Goal: Navigation & Orientation: Find specific page/section

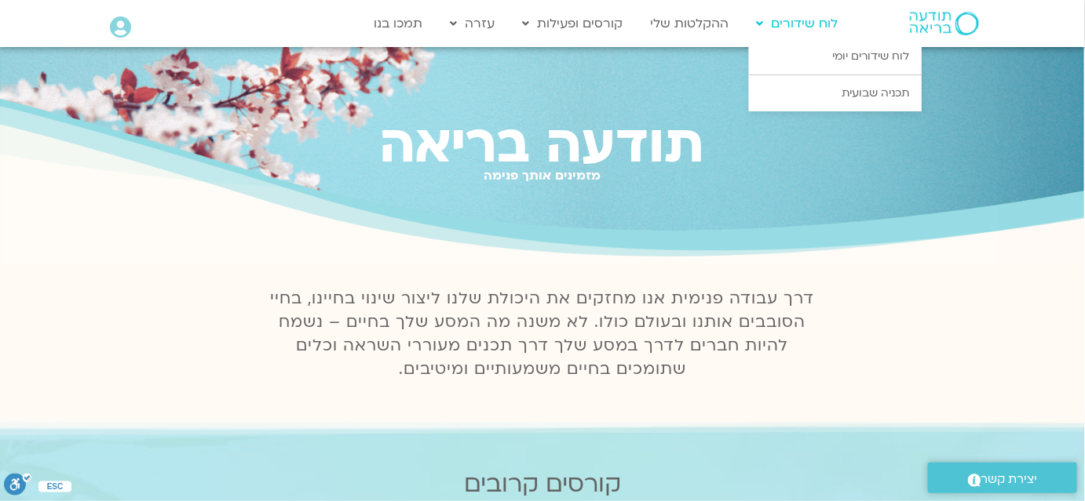
click at [805, 25] on link "לוח שידורים" at bounding box center [797, 24] width 97 height 30
click at [815, 62] on link "לוח שידורים יומי" at bounding box center [835, 56] width 173 height 36
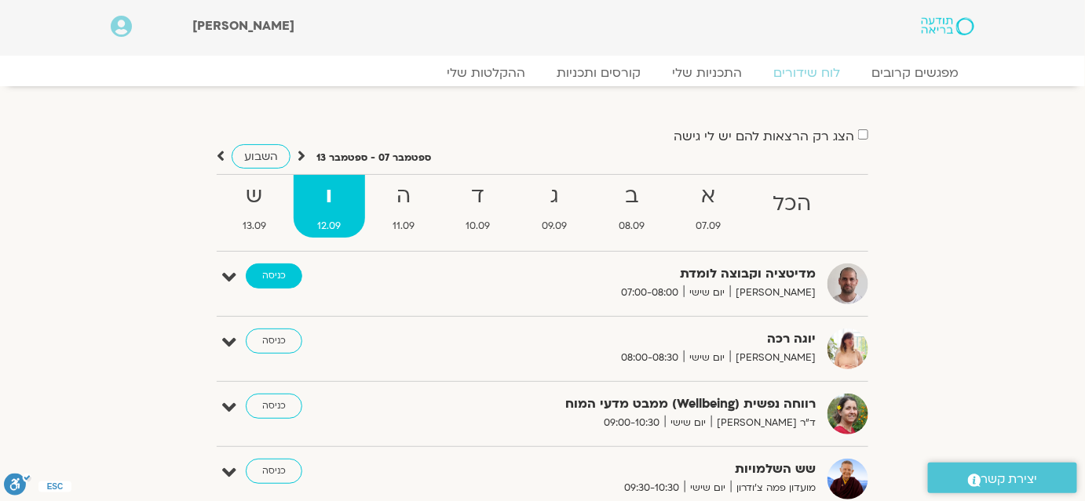
click at [284, 279] on link "כניסה" at bounding box center [274, 276] width 57 height 25
click at [274, 272] on link "כניסה" at bounding box center [274, 276] width 57 height 25
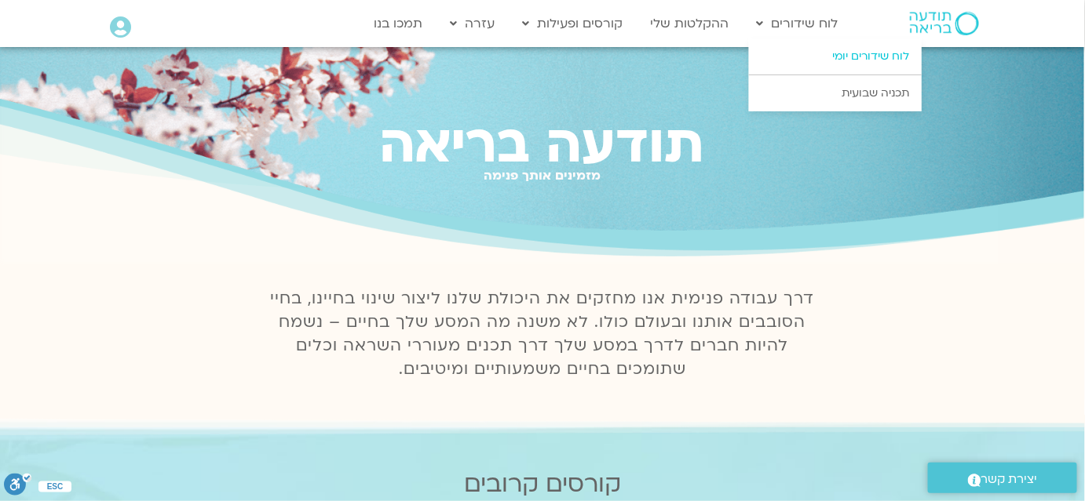
click at [880, 58] on link "לוח שידורים יומי" at bounding box center [835, 56] width 173 height 36
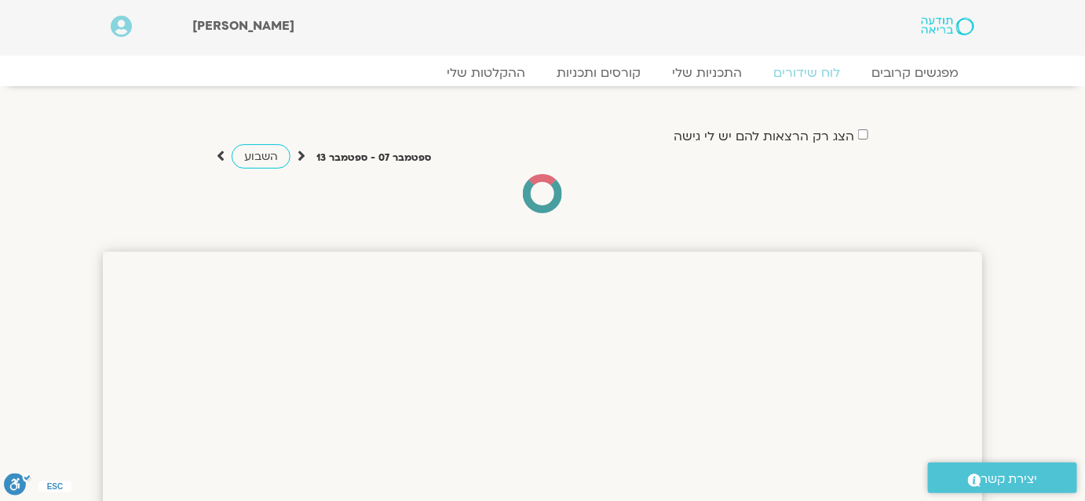
scroll to position [71, 0]
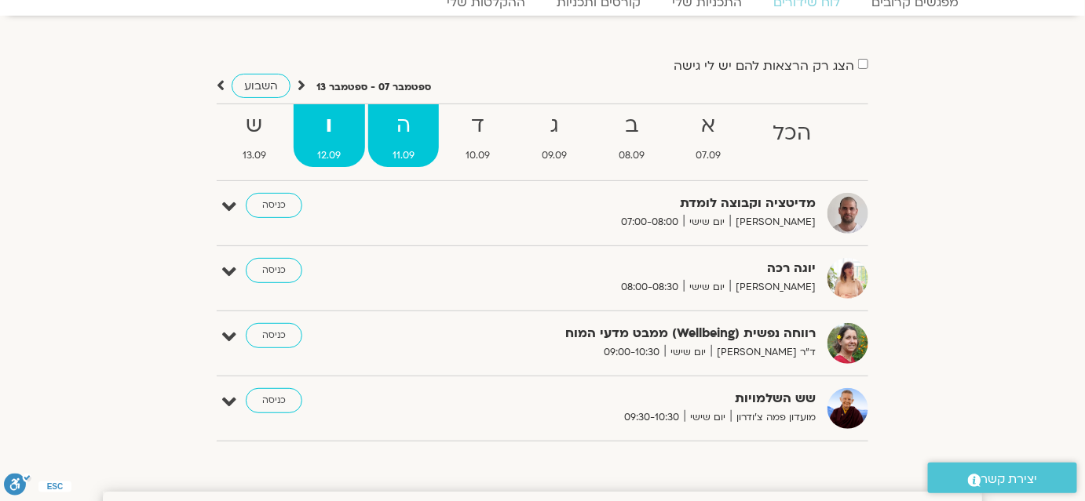
click at [399, 133] on strong "ה" at bounding box center [403, 125] width 71 height 35
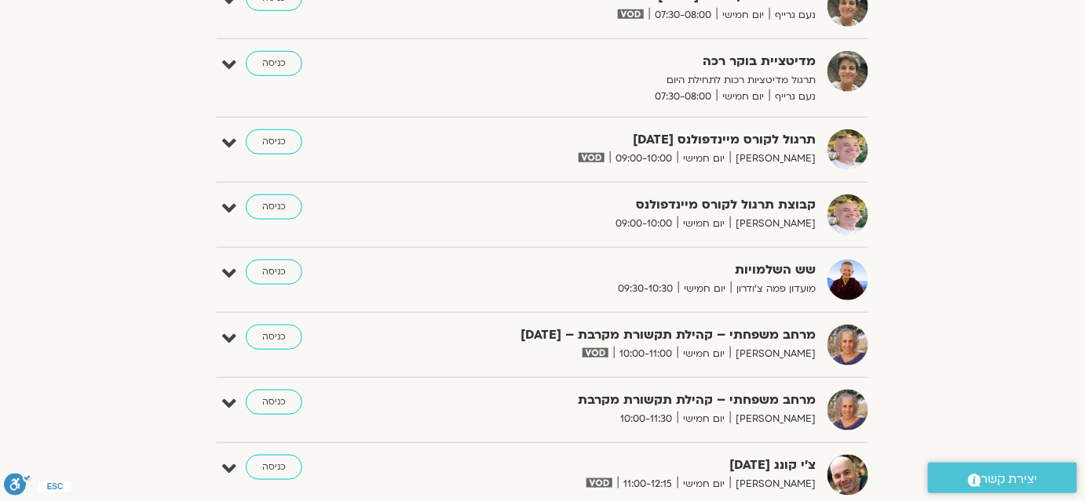
scroll to position [0, 0]
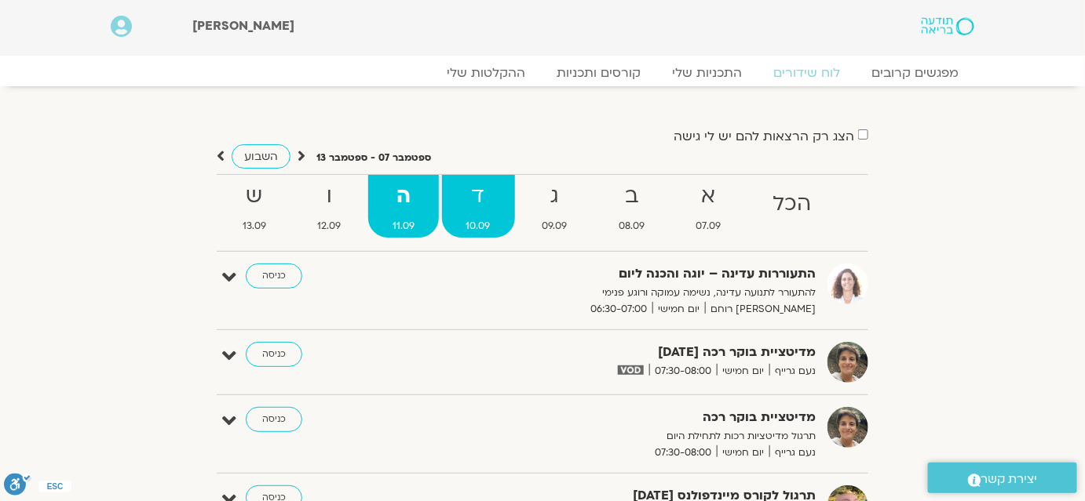
click at [504, 191] on strong "ד" at bounding box center [478, 196] width 73 height 35
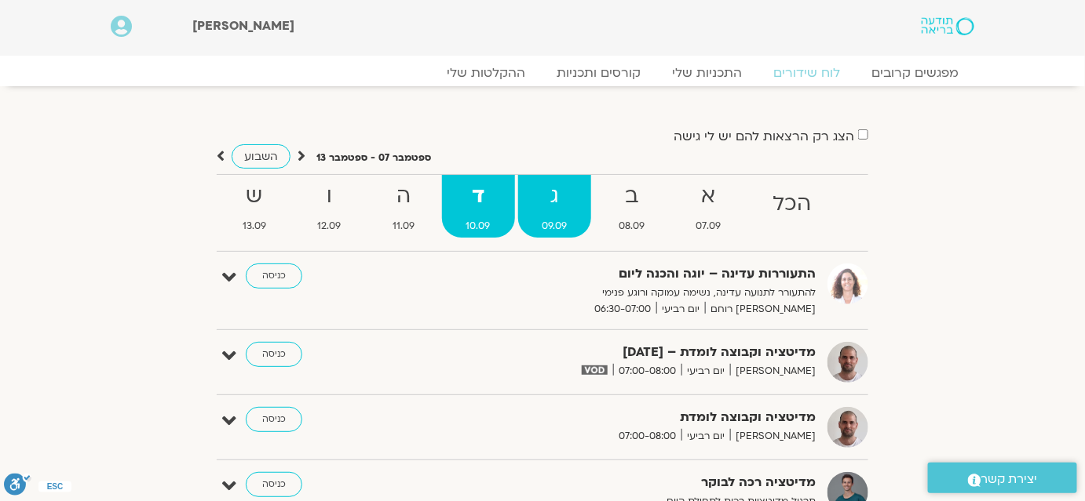
click at [550, 192] on strong "ג" at bounding box center [555, 196] width 74 height 35
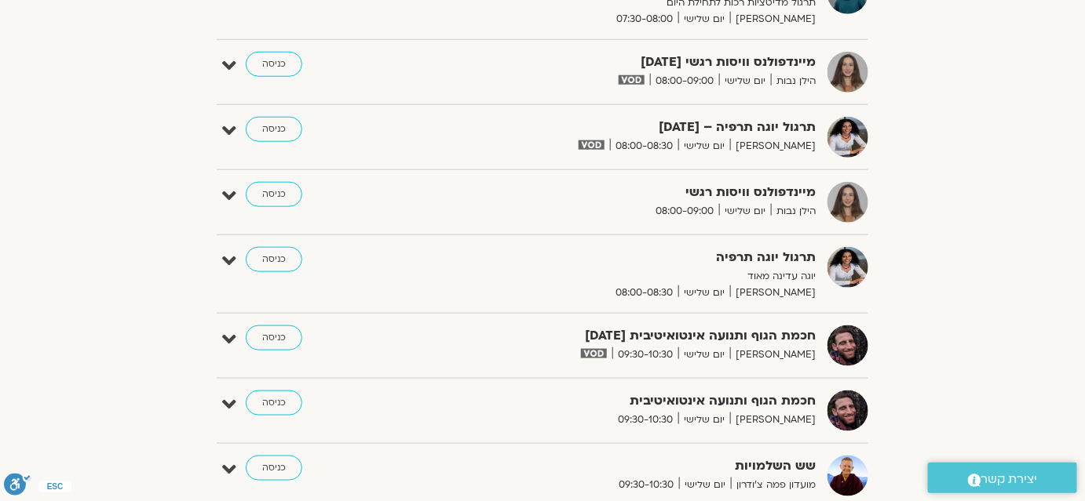
scroll to position [142, 0]
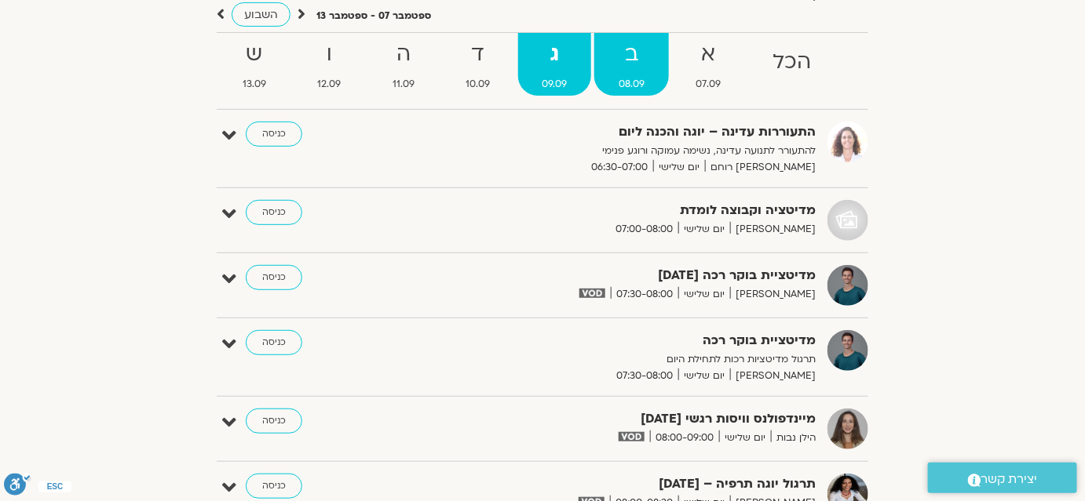
click at [615, 66] on strong "ב" at bounding box center [631, 54] width 75 height 35
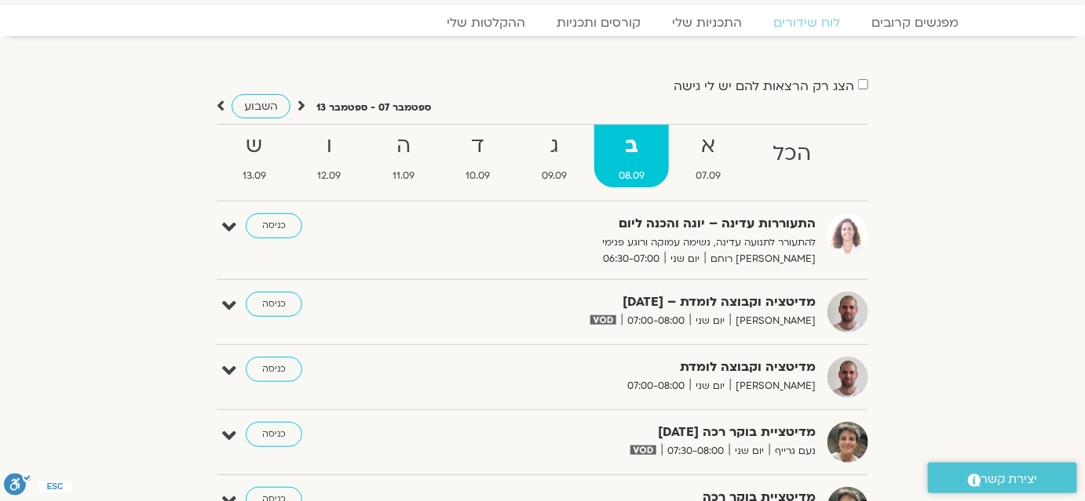
scroll to position [0, 0]
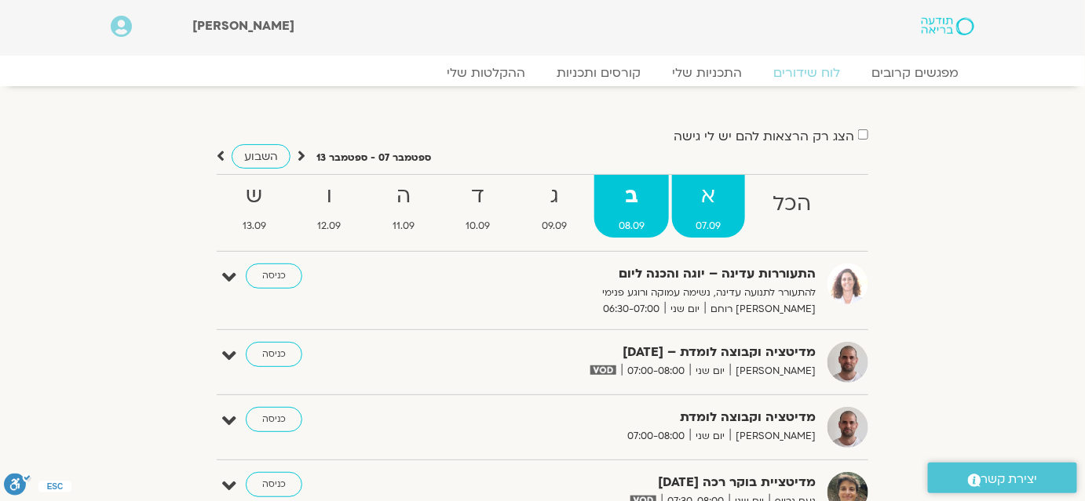
click at [715, 195] on strong "א" at bounding box center [709, 196] width 74 height 35
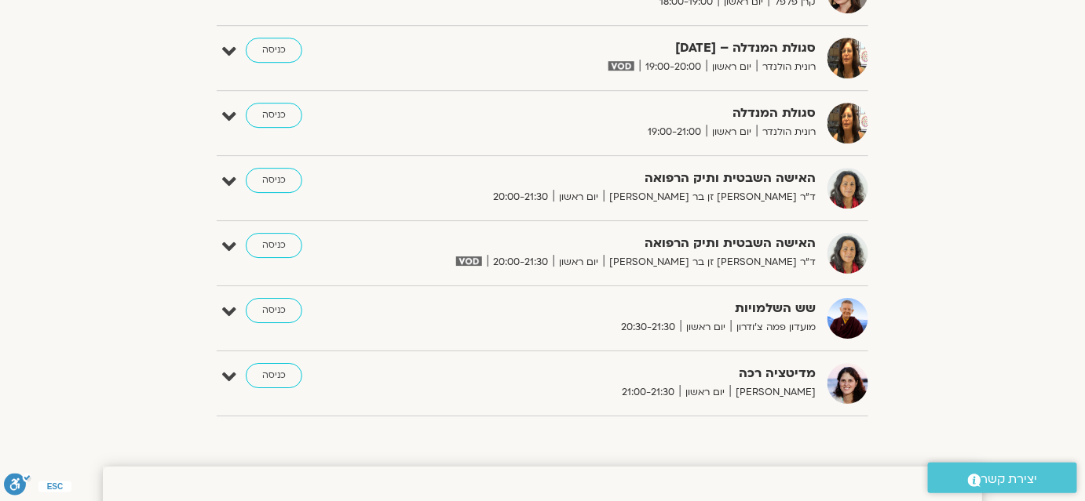
scroll to position [1570, 0]
click at [278, 242] on link "כניסה" at bounding box center [274, 244] width 57 height 25
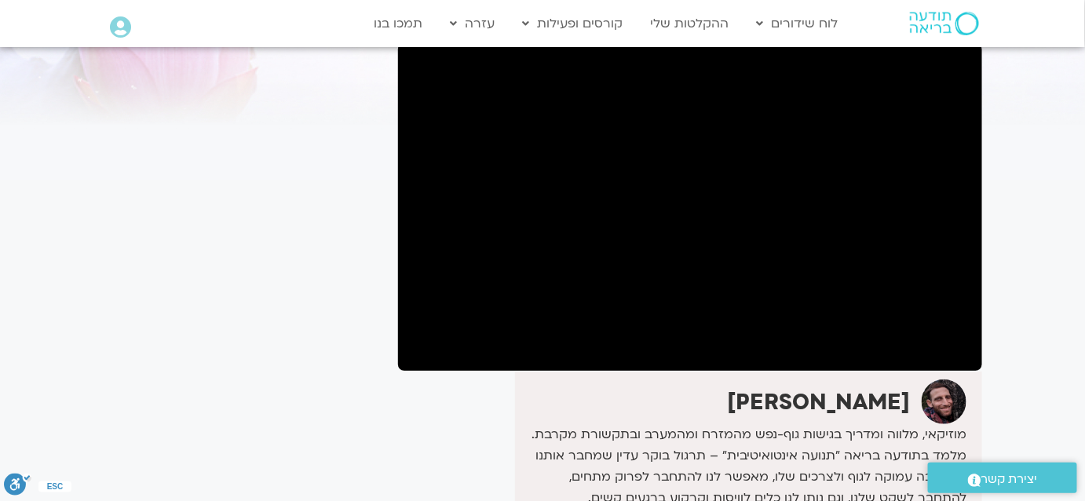
scroll to position [142, 0]
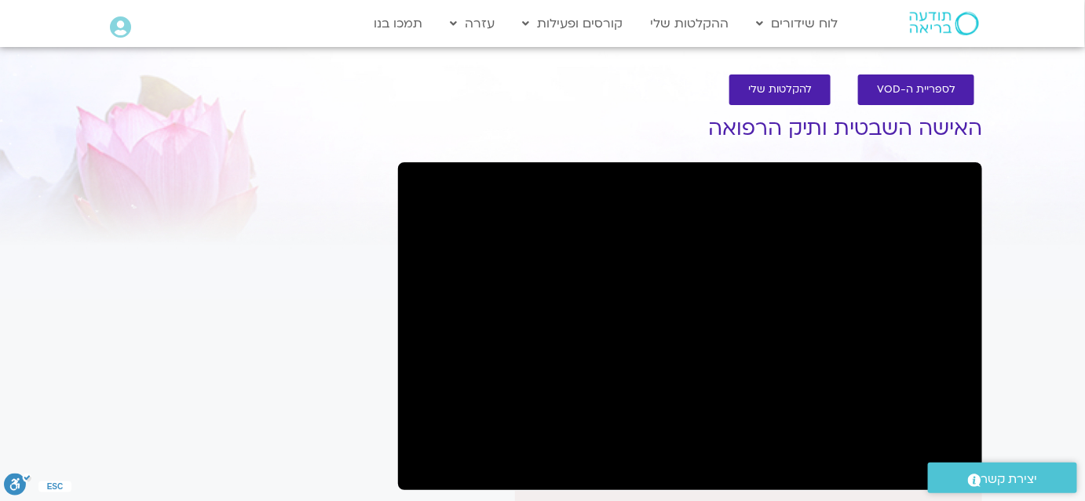
scroll to position [71, 0]
